Goal: Information Seeking & Learning: Check status

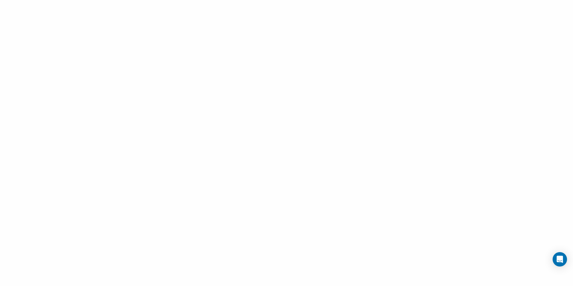
click at [501, 221] on div at bounding box center [286, 143] width 573 height 286
click at [97, 46] on div at bounding box center [286, 143] width 573 height 286
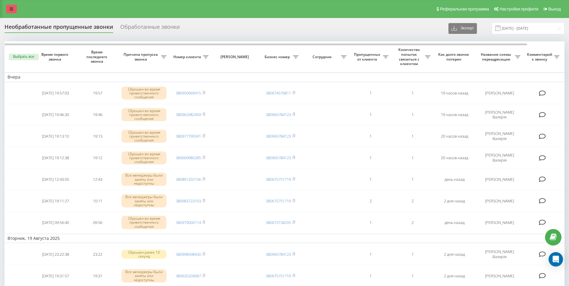
click at [11, 6] on link at bounding box center [11, 9] width 11 height 8
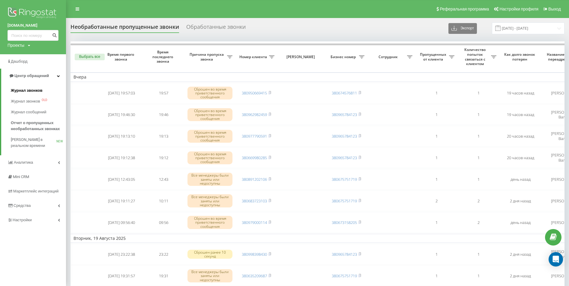
click at [30, 92] on span "Журнал звонков" at bounding box center [26, 91] width 31 height 6
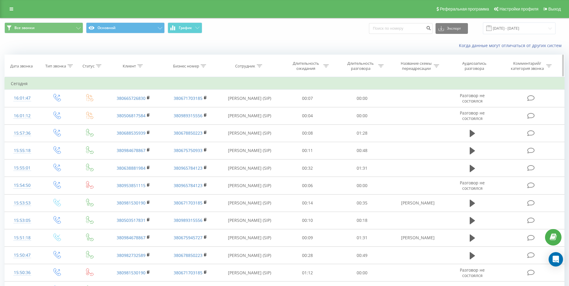
click at [258, 67] on icon at bounding box center [259, 65] width 5 height 3
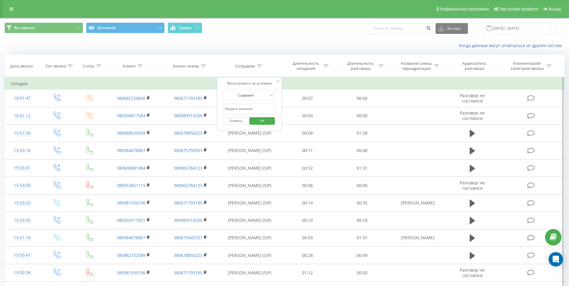
click at [247, 110] on input "text" at bounding box center [249, 109] width 53 height 10
type input "[PERSON_NAME]"
click at [263, 120] on span "OK" at bounding box center [262, 120] width 17 height 9
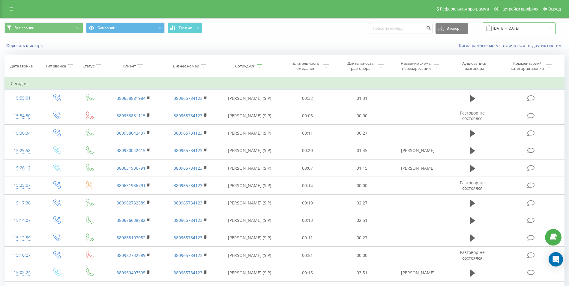
click at [513, 31] on input "[DATE] - [DATE]" at bounding box center [519, 28] width 73 height 12
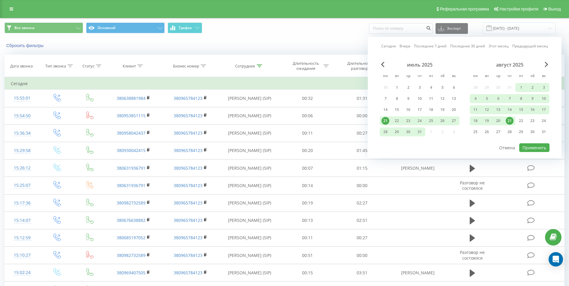
click at [510, 119] on div "21" at bounding box center [509, 121] width 8 height 8
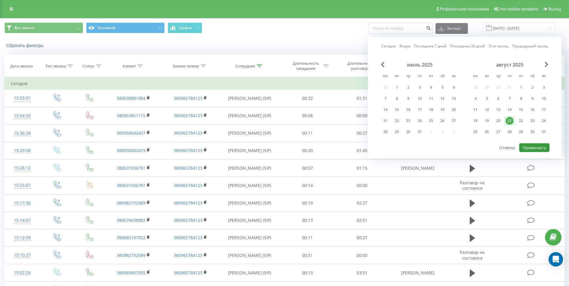
click at [536, 146] on button "Применить" at bounding box center [534, 147] width 30 height 9
type input "[DATE] - [DATE]"
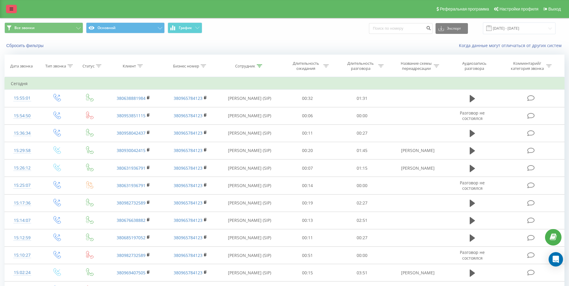
click at [12, 6] on link at bounding box center [11, 9] width 11 height 8
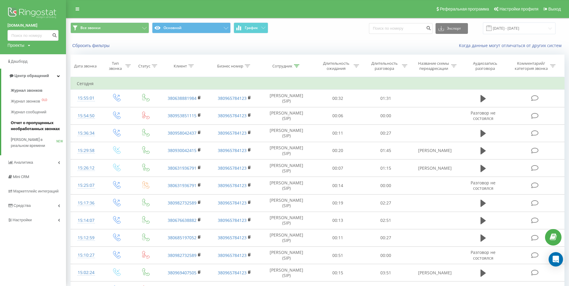
click at [32, 127] on span "Отчет о пропущенных необработанных звонках" at bounding box center [37, 126] width 52 height 12
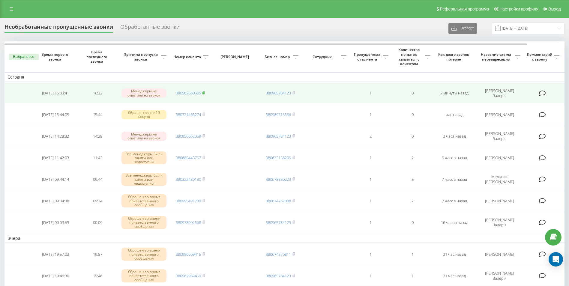
click at [203, 95] on span at bounding box center [203, 92] width 3 height 5
